Goal: Task Accomplishment & Management: Manage account settings

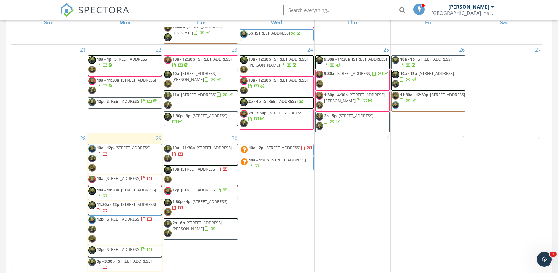
scroll to position [313, 0]
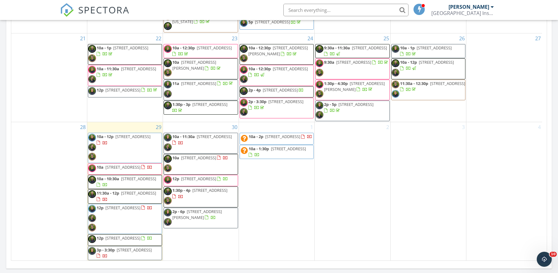
click at [126, 176] on span "5139 Woodstone Cir E, Lake Worth 33463" at bounding box center [138, 179] width 35 height 6
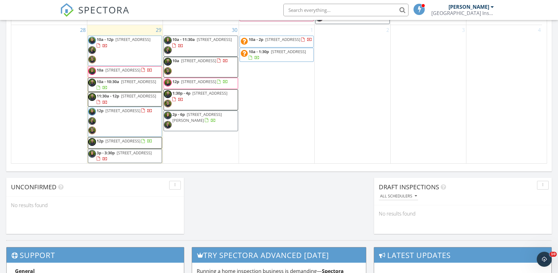
scroll to position [438, 0]
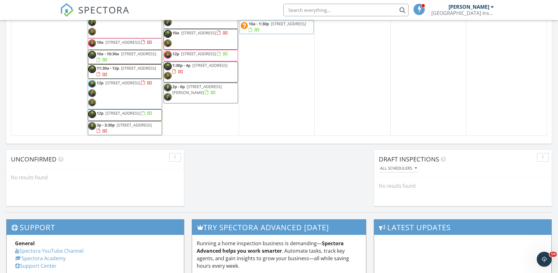
click at [116, 111] on span "[STREET_ADDRESS]" at bounding box center [122, 113] width 35 height 6
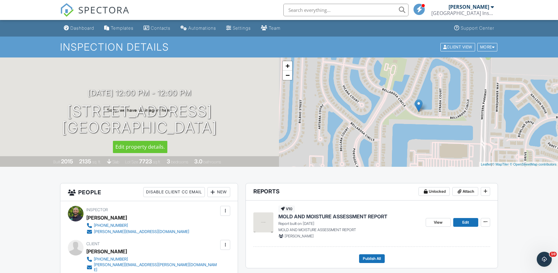
drag, startPoint x: 45, startPoint y: 108, endPoint x: 228, endPoint y: 116, distance: 183.9
click at [217, 116] on h1 "2954 Bellarosa Circle Royal Palm Beach, FL 33411" at bounding box center [139, 119] width 155 height 33
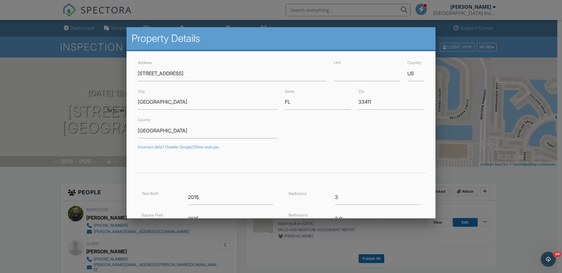
click at [506, 128] on div at bounding box center [281, 140] width 562 height 342
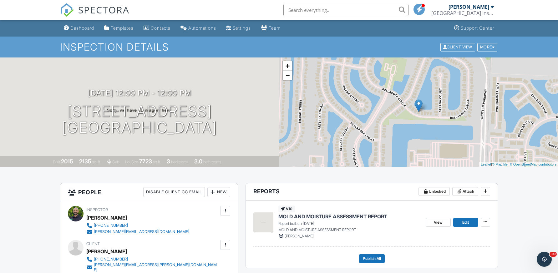
click at [301, 12] on input "text" at bounding box center [345, 10] width 125 height 13
paste input "2954 Bellarosa Circle"
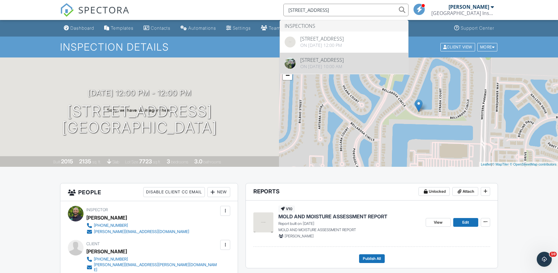
type input "2954 Bellarosa Circle"
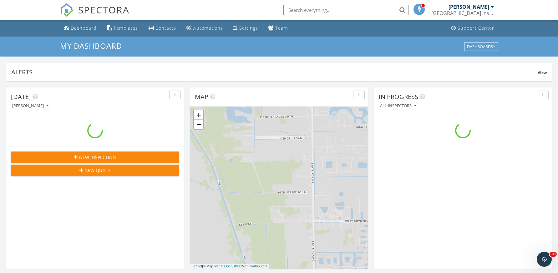
scroll to position [578, 567]
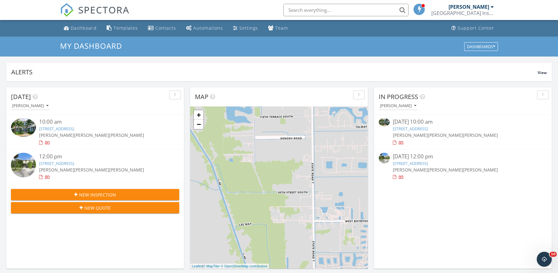
click at [303, 5] on input "text" at bounding box center [345, 10] width 125 height 13
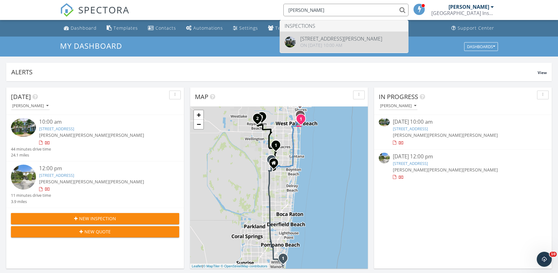
type input "sklut"
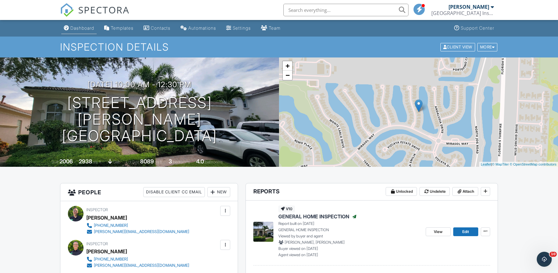
click at [79, 28] on div "Dashboard" at bounding box center [82, 27] width 24 height 5
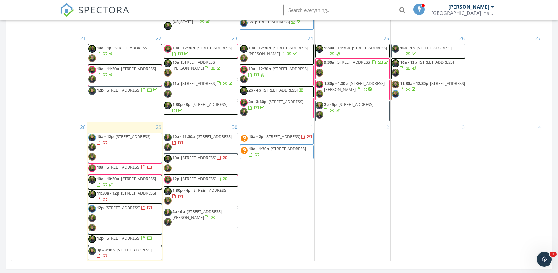
scroll to position [301, 0]
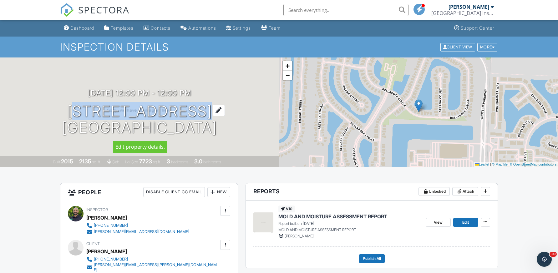
drag, startPoint x: 44, startPoint y: 110, endPoint x: 235, endPoint y: 111, distance: 190.6
click at [217, 112] on h1 "2954 Bellarosa Circle Royal Palm Beach, FL 33411" at bounding box center [139, 119] width 155 height 33
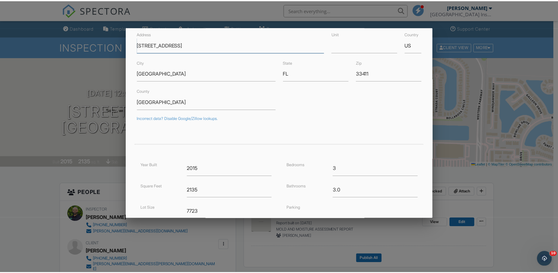
scroll to position [94, 0]
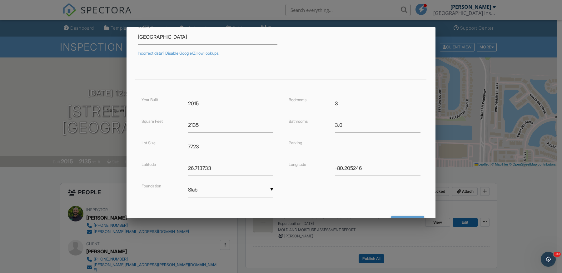
click at [487, 122] on div at bounding box center [281, 140] width 562 height 342
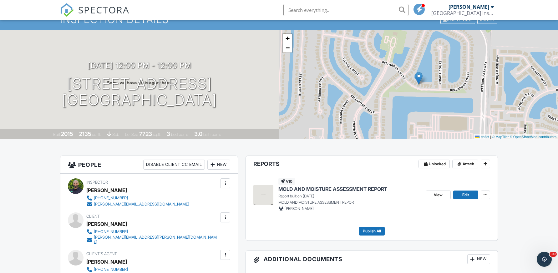
scroll to position [0, 0]
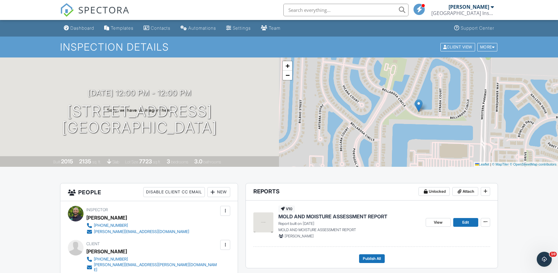
click at [296, 10] on input "text" at bounding box center [345, 10] width 125 height 13
paste input "[STREET_ADDRESS]"
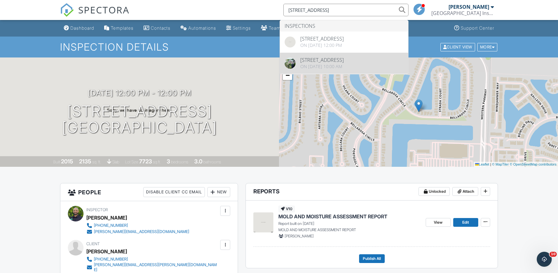
type input "[STREET_ADDRESS]"
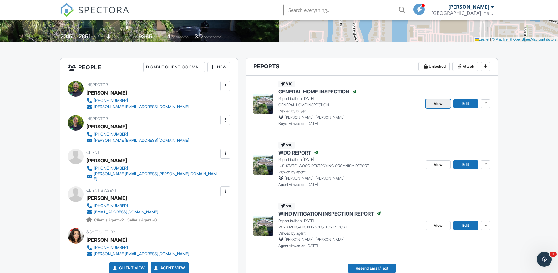
click at [437, 103] on span "View" at bounding box center [437, 104] width 9 height 6
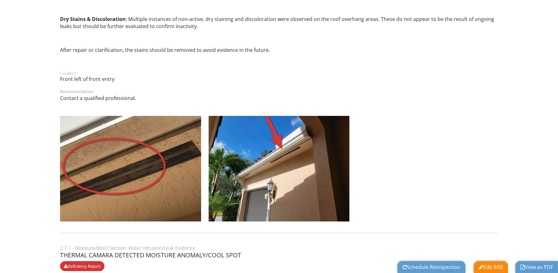
click at [536, 266] on link "View as PDF" at bounding box center [536, 267] width 33 height 7
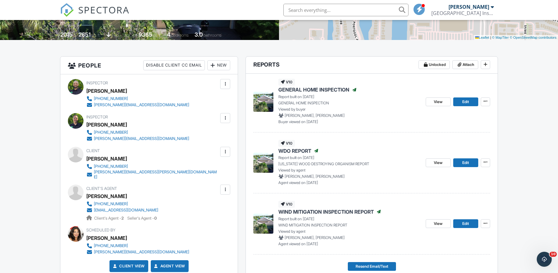
scroll to position [125, 0]
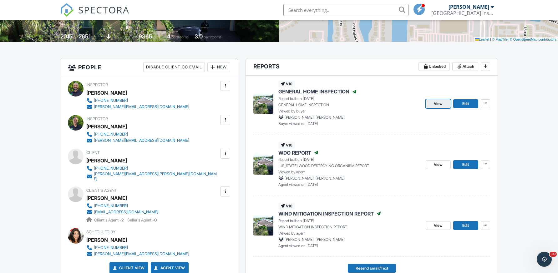
click at [430, 101] on link "View" at bounding box center [437, 103] width 25 height 9
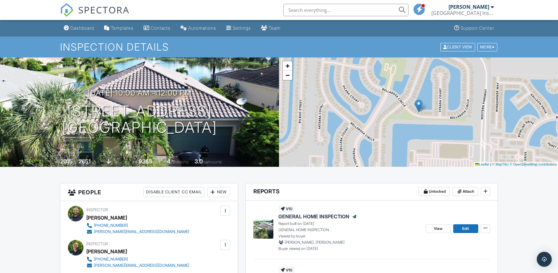
click at [301, 8] on input "text" at bounding box center [345, 10] width 125 height 13
paste input "[STREET_ADDRESS]"
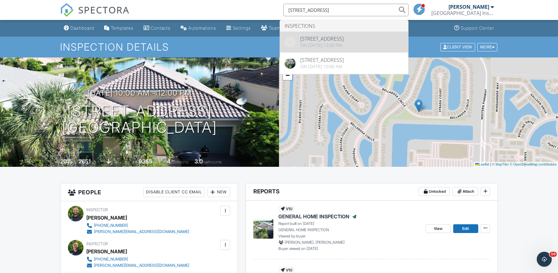
type input "[STREET_ADDRESS]"
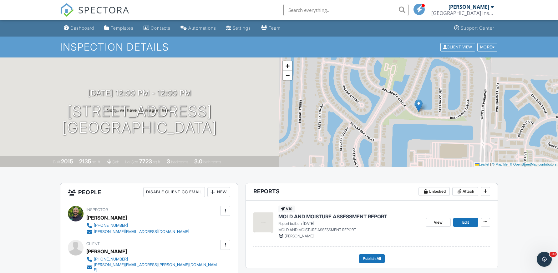
click at [0, 0] on div at bounding box center [0, 0] width 0 height 0
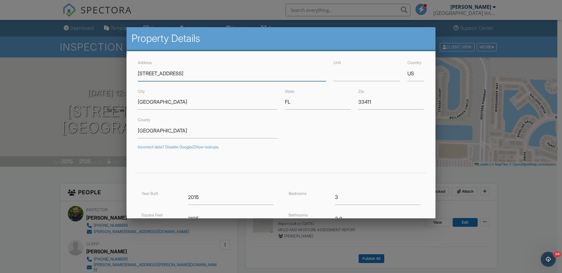
drag, startPoint x: 204, startPoint y: 72, endPoint x: 222, endPoint y: 76, distance: 18.3
click at [204, 73] on input "[STREET_ADDRESS]" at bounding box center [232, 73] width 189 height 15
click at [203, 78] on input "[STREET_ADDRESS]" at bounding box center [232, 73] width 189 height 15
click at [204, 102] on input "[GEOGRAPHIC_DATA]" at bounding box center [208, 101] width 140 height 15
drag, startPoint x: 189, startPoint y: 73, endPoint x: 203, endPoint y: 78, distance: 14.7
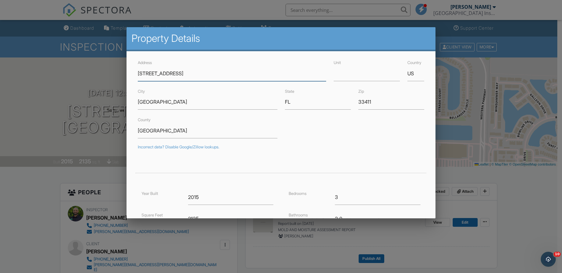
click at [192, 73] on input "[STREET_ADDRESS]" at bounding box center [232, 73] width 189 height 15
click at [197, 99] on input "[GEOGRAPHIC_DATA]" at bounding box center [208, 101] width 140 height 15
drag, startPoint x: 231, startPoint y: 72, endPoint x: 272, endPoint y: 72, distance: 40.6
click at [233, 72] on input "[STREET_ADDRESS]" at bounding box center [232, 73] width 189 height 15
click at [319, 71] on input "[STREET_ADDRESS]" at bounding box center [232, 73] width 189 height 15
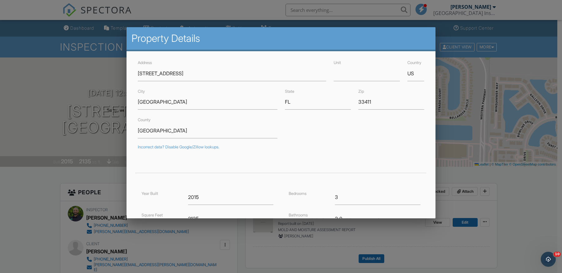
click at [207, 119] on div "County Palm Beach" at bounding box center [207, 127] width 147 height 22
drag, startPoint x: 196, startPoint y: 72, endPoint x: 201, endPoint y: 75, distance: 6.1
click at [200, 75] on input "2954 Bellarosa Circle" at bounding box center [232, 73] width 189 height 15
drag, startPoint x: 161, startPoint y: 73, endPoint x: 262, endPoint y: 69, distance: 101.0
click at [262, 69] on input "2954 Bellarosa Circle" at bounding box center [232, 73] width 189 height 15
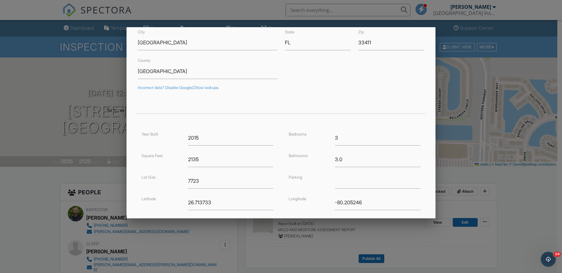
scroll to position [121, 0]
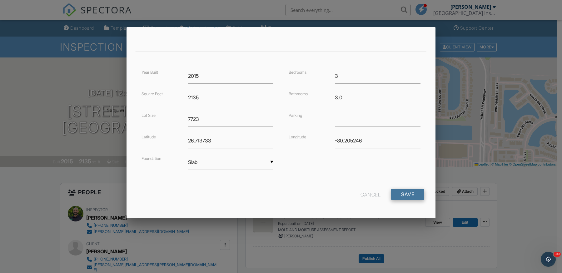
click at [399, 195] on input "Save" at bounding box center [407, 194] width 33 height 11
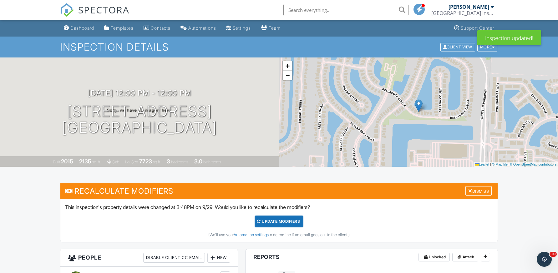
click at [302, 9] on input "text" at bounding box center [345, 10] width 125 height 13
click at [301, 8] on input "text" at bounding box center [345, 10] width 125 height 13
paste input "[STREET_ADDRESS]"
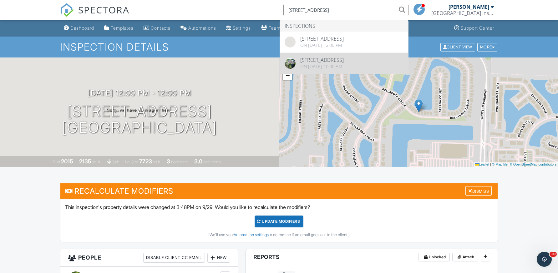
type input "[STREET_ADDRESS]"
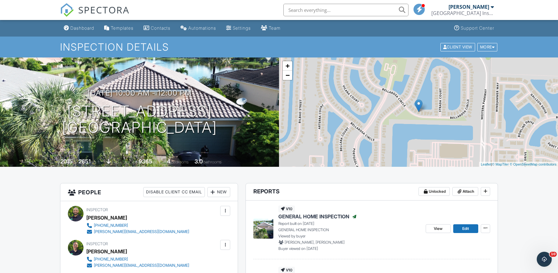
click at [0, 0] on div at bounding box center [0, 0] width 0 height 0
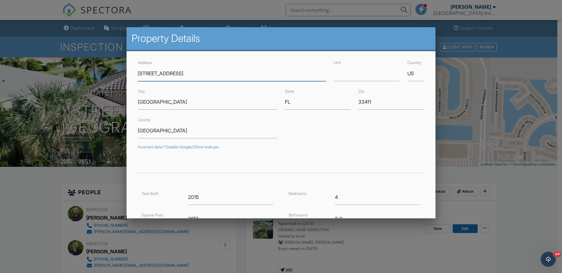
click at [210, 75] on input "[STREET_ADDRESS]" at bounding box center [232, 73] width 189 height 15
drag, startPoint x: 204, startPoint y: 100, endPoint x: 224, endPoint y: 106, distance: 20.6
click at [205, 100] on input "[GEOGRAPHIC_DATA]" at bounding box center [208, 101] width 140 height 15
click at [208, 70] on input "[STREET_ADDRESS]" at bounding box center [232, 73] width 189 height 15
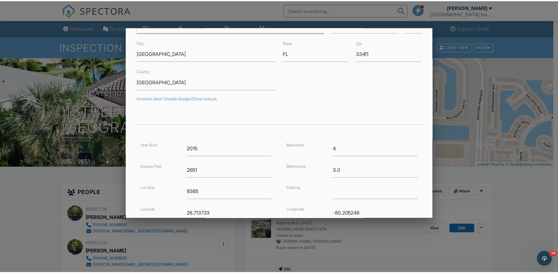
scroll to position [121, 0]
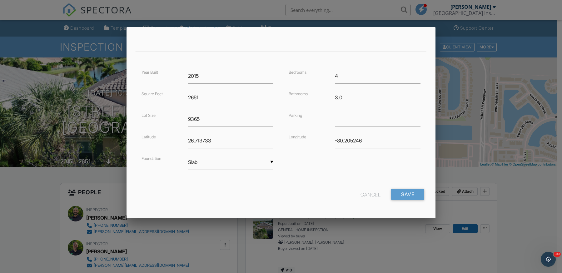
click at [478, 121] on div at bounding box center [281, 140] width 562 height 342
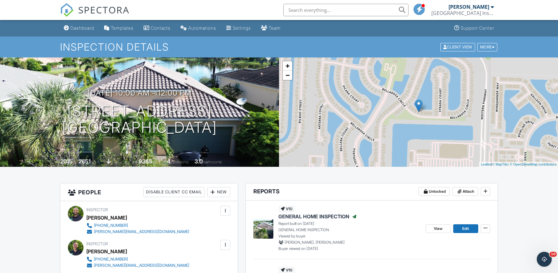
click at [304, 8] on input "text" at bounding box center [345, 10] width 125 height 13
paste input "2954 Bellarosa Circle"
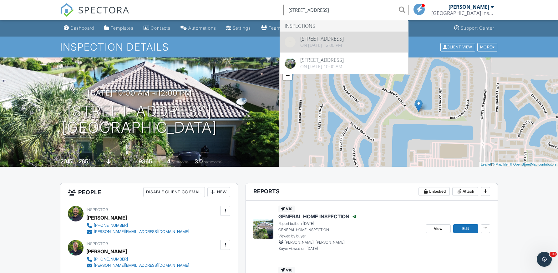
type input "2954 Bellarosa Circle"
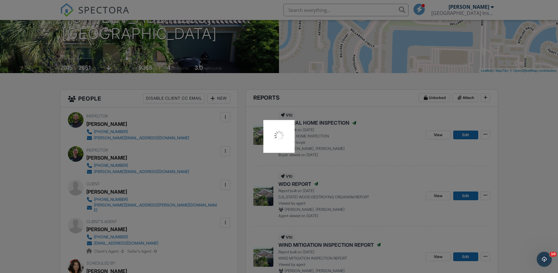
scroll to position [114, 0]
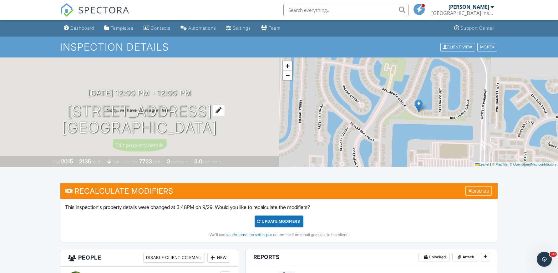
click at [179, 131] on h1 "[STREET_ADDRESS] [GEOGRAPHIC_DATA]" at bounding box center [139, 119] width 155 height 33
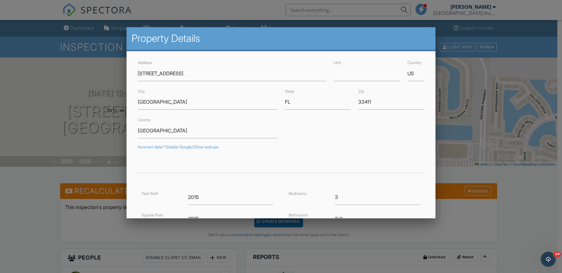
click at [313, 145] on div "Incorrect data? Disable Google/Zillow lookups." at bounding box center [281, 147] width 287 height 5
click at [204, 74] on input "[STREET_ADDRESS]" at bounding box center [232, 73] width 189 height 15
type input "[STREET_ADDRESS]"
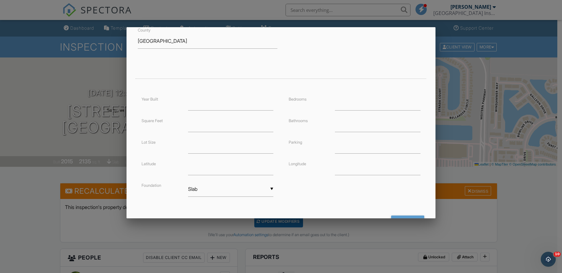
scroll to position [117, 0]
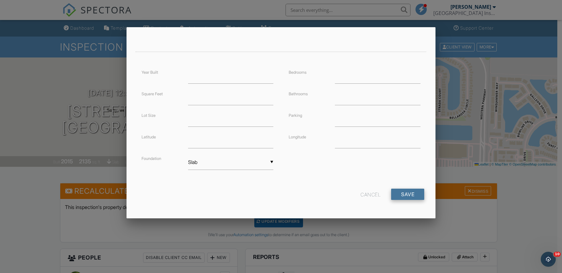
click at [400, 189] on input "Save" at bounding box center [407, 194] width 33 height 11
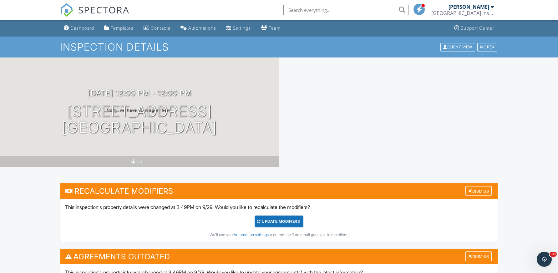
click at [239, 142] on div "[DATE] 12:00 pm - 12:00 pm [STREET_ADDRESS] [GEOGRAPHIC_DATA] slab" at bounding box center [139, 112] width 279 height 109
click at [310, 10] on input "text" at bounding box center [345, 10] width 125 height 13
paste input "[STREET_ADDRESS]"
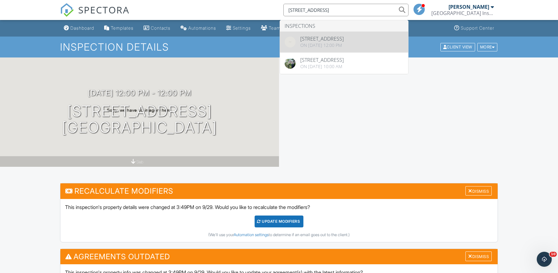
type input "[STREET_ADDRESS]"
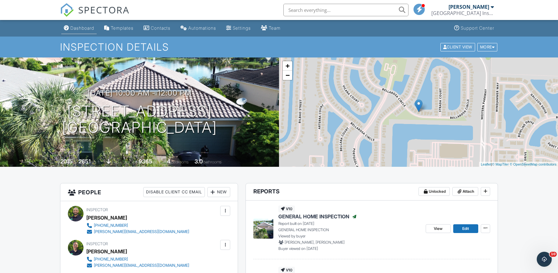
click at [83, 24] on link "Dashboard" at bounding box center [78, 29] width 35 height 12
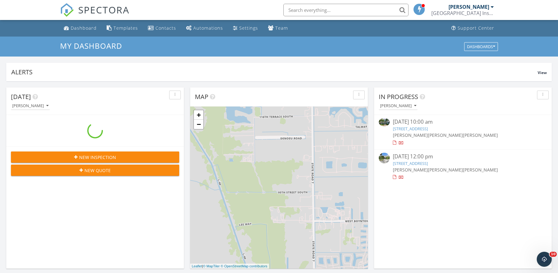
scroll to position [578, 567]
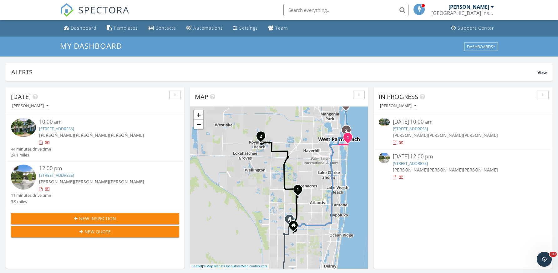
click at [74, 127] on link "[STREET_ADDRESS]" at bounding box center [56, 129] width 35 height 6
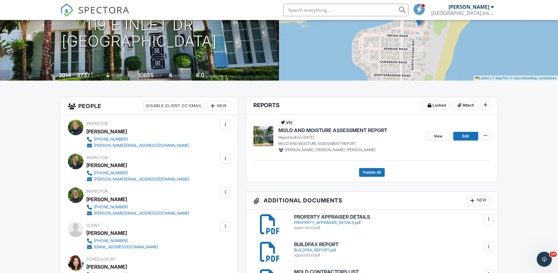
scroll to position [94, 0]
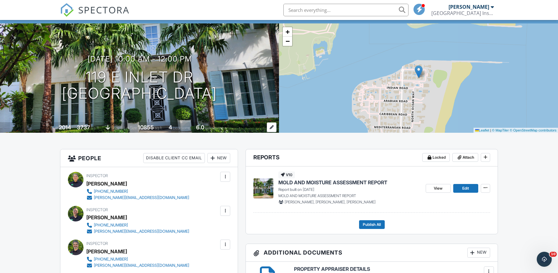
scroll to position [0, 0]
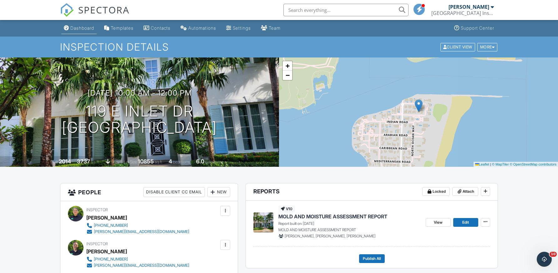
click at [80, 26] on div "Dashboard" at bounding box center [82, 27] width 24 height 5
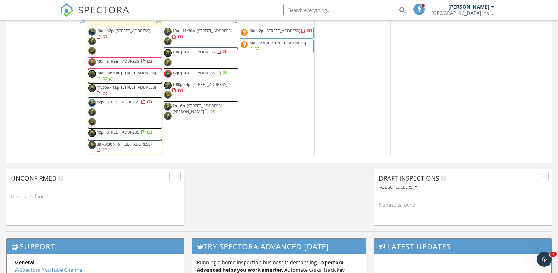
scroll to position [269, 0]
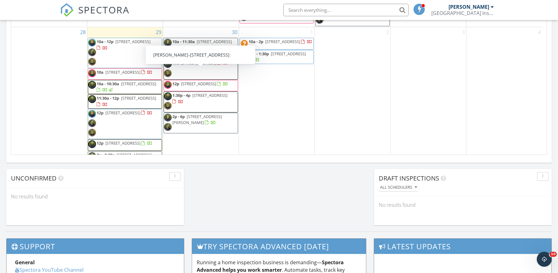
click at [200, 66] on span "175 Sunset Ave, Palm Beach 33480" at bounding box center [198, 63] width 35 height 6
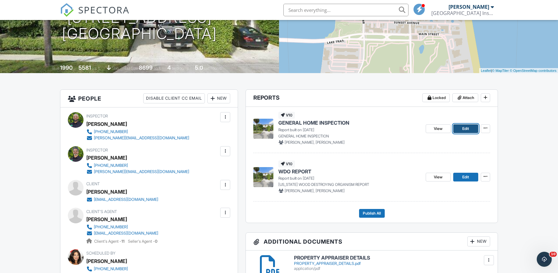
click at [467, 129] on span "Edit" at bounding box center [465, 129] width 7 height 6
